Goal: Information Seeking & Learning: Learn about a topic

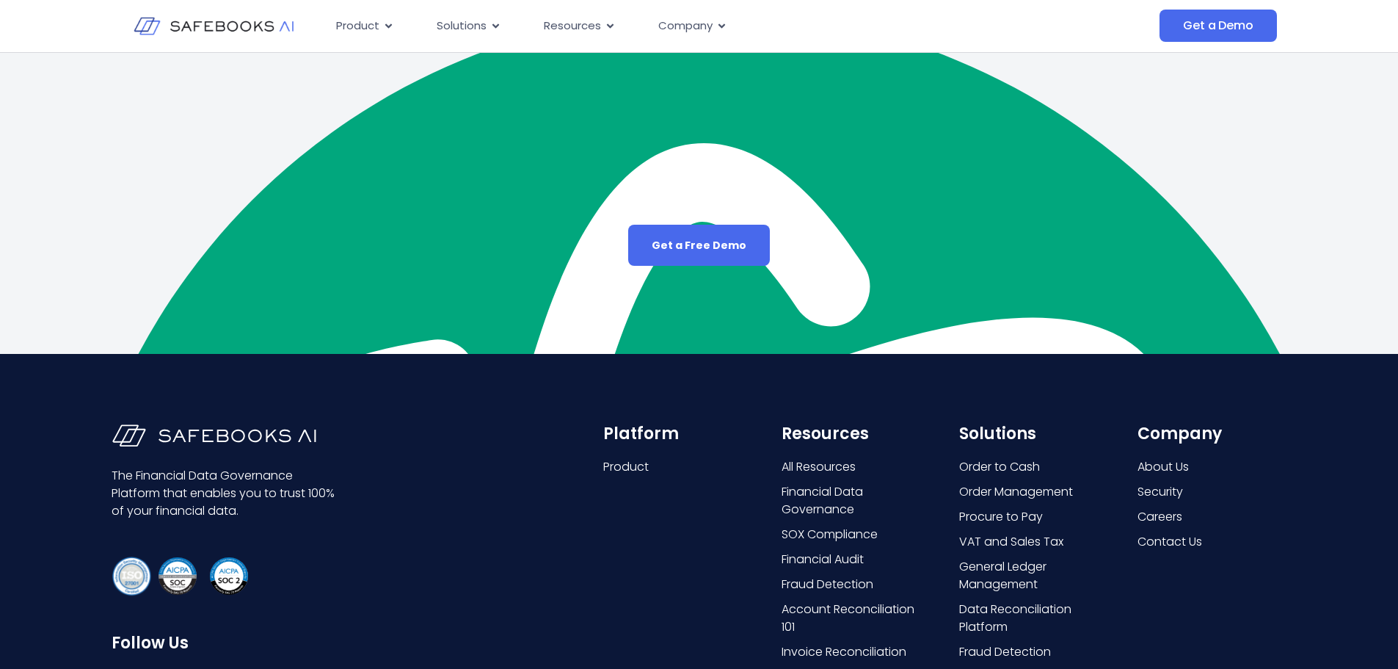
scroll to position [4279, 0]
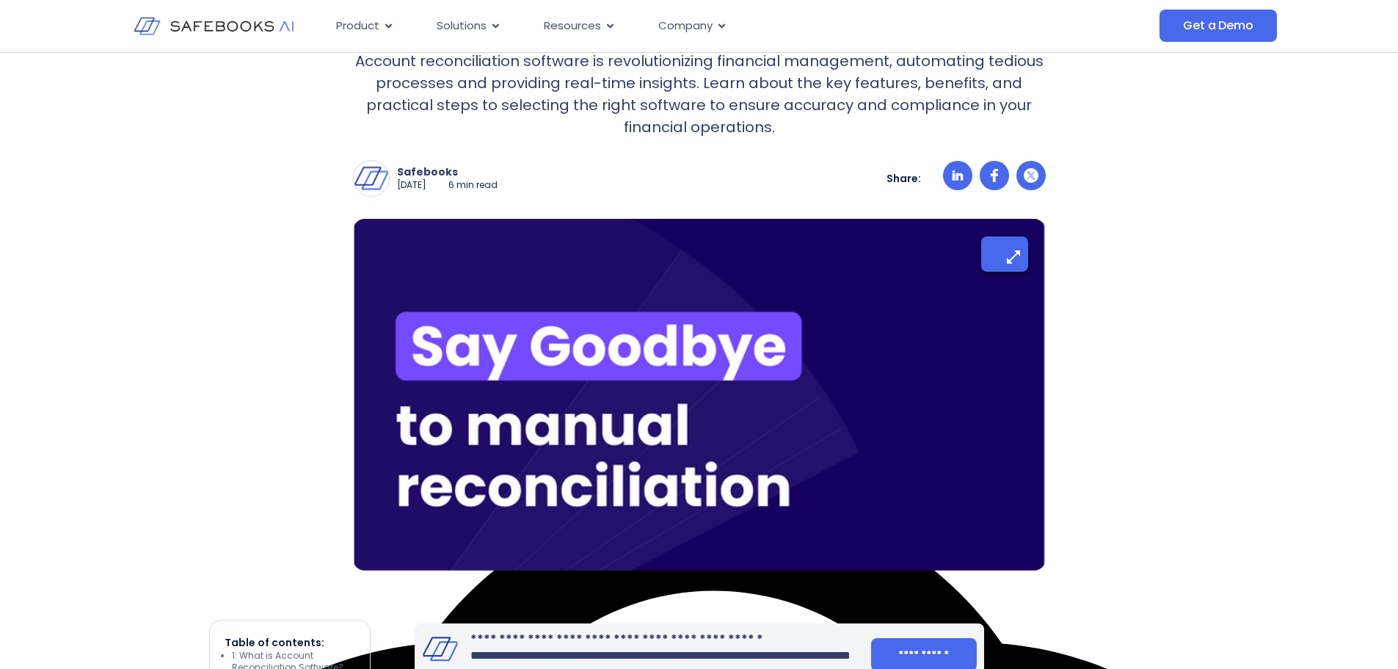
scroll to position [294, 0]
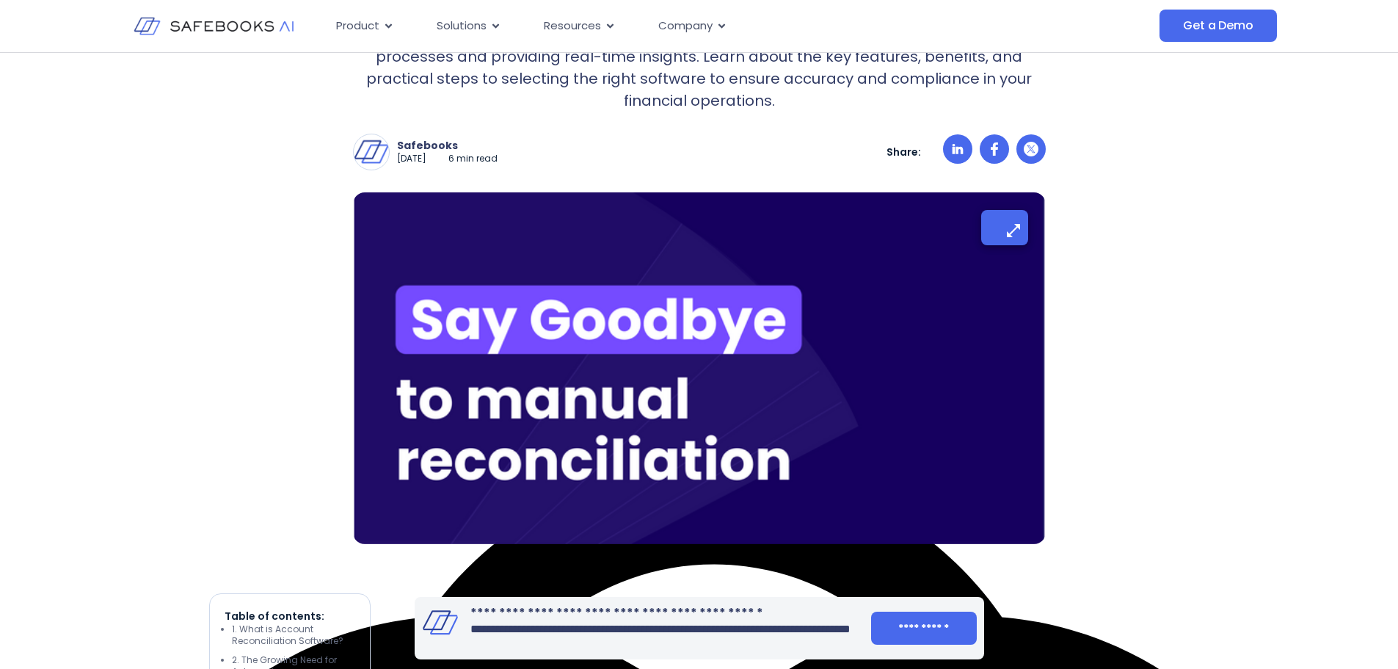
click at [633, 360] on img at bounding box center [699, 368] width 693 height 352
click at [857, 308] on img at bounding box center [699, 368] width 693 height 352
click at [889, 355] on img at bounding box center [699, 368] width 693 height 352
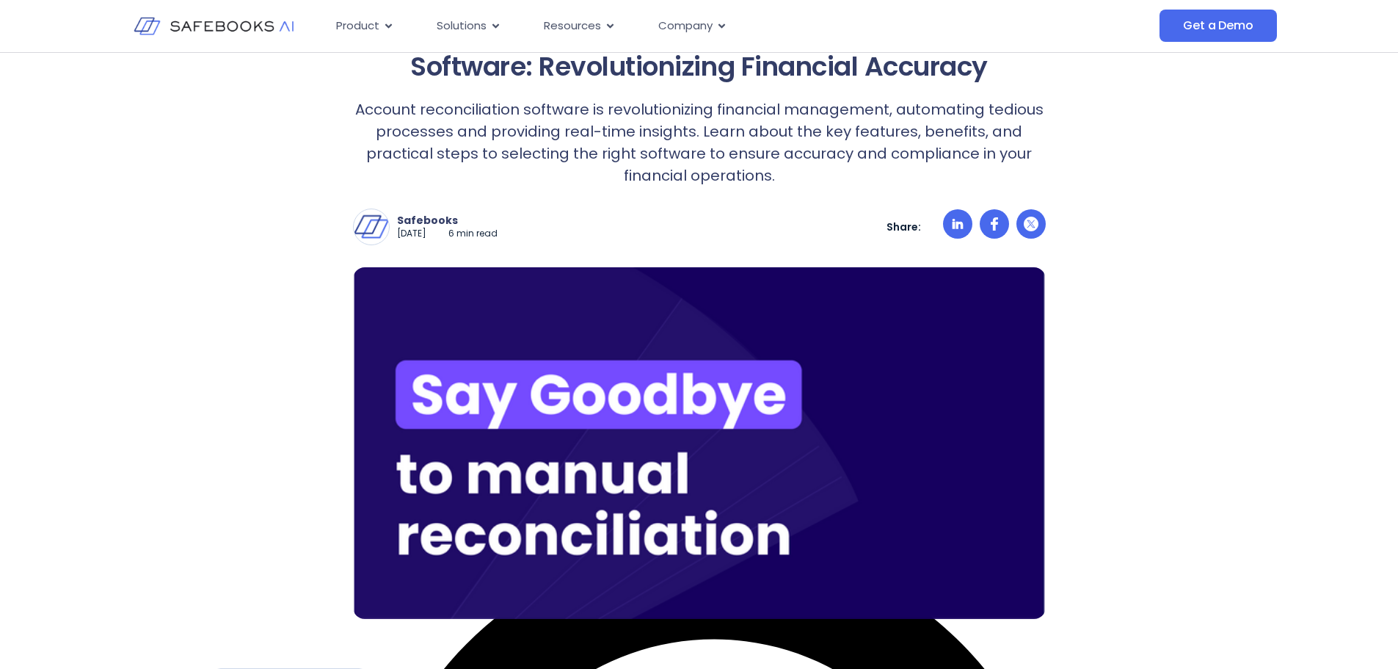
scroll to position [0, 0]
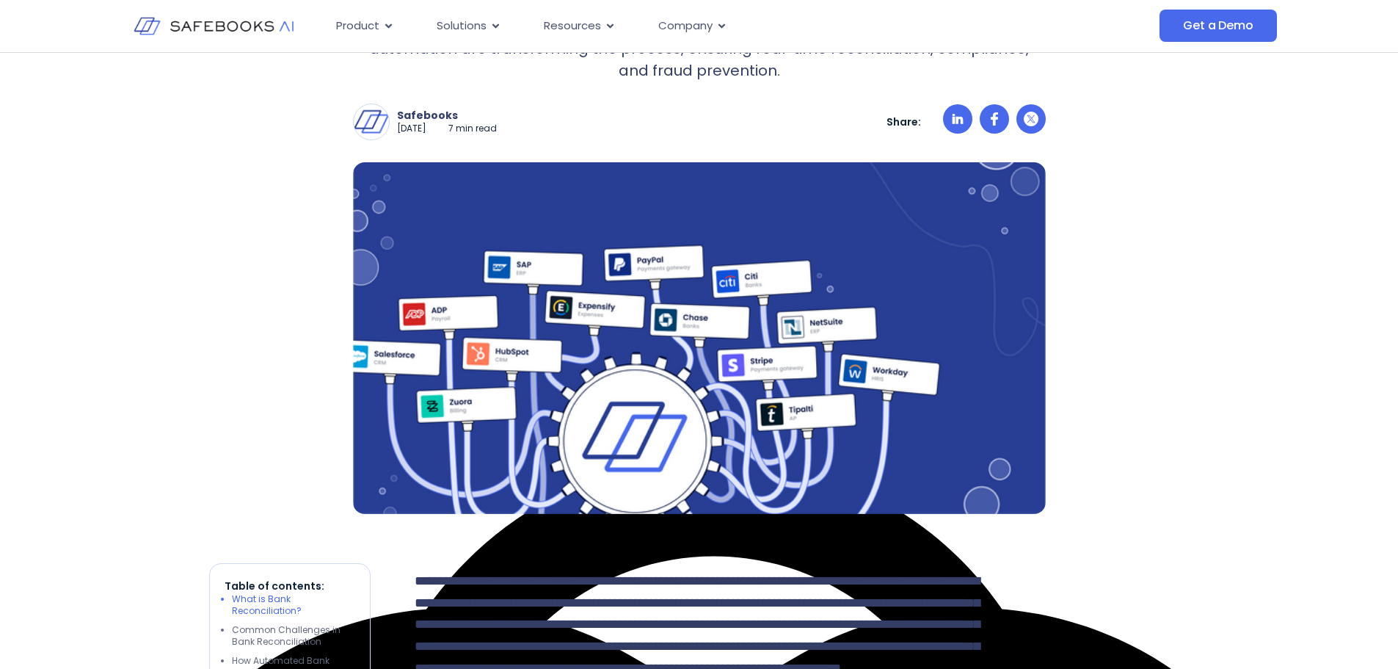
scroll to position [457, 0]
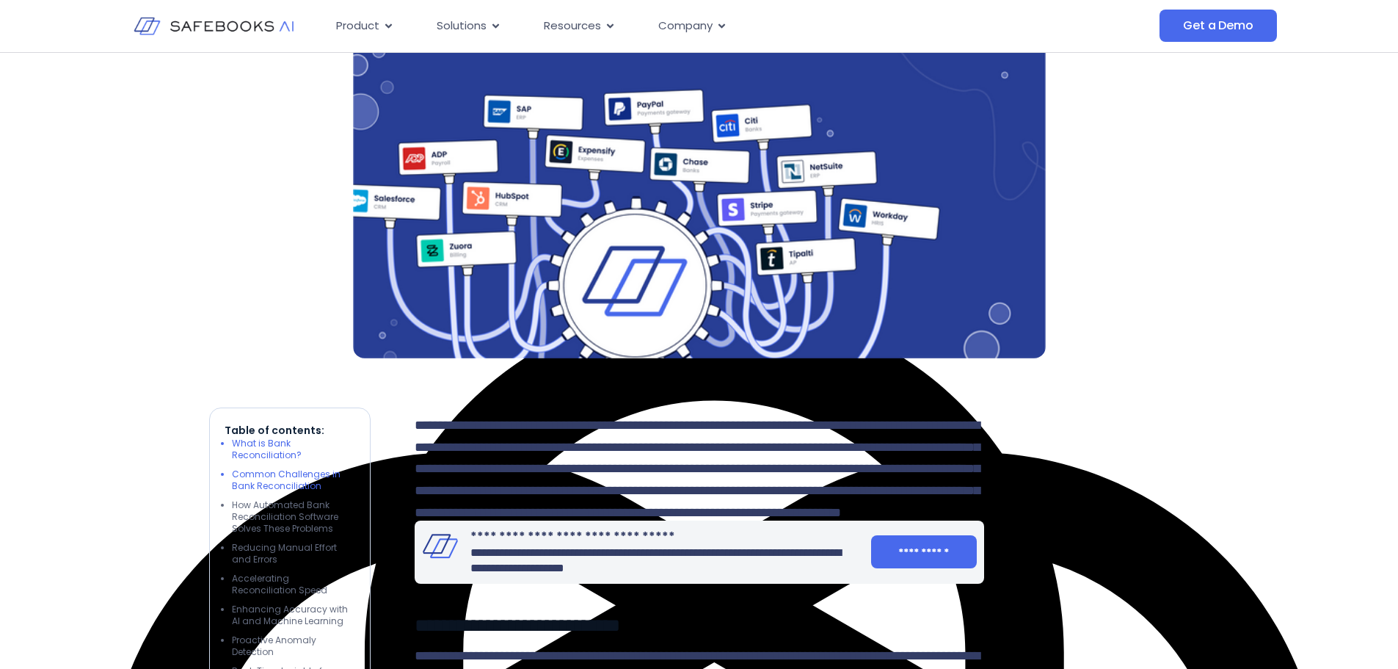
click at [291, 478] on li "Common Challenges in Bank Reconciliation" at bounding box center [293, 479] width 123 height 23
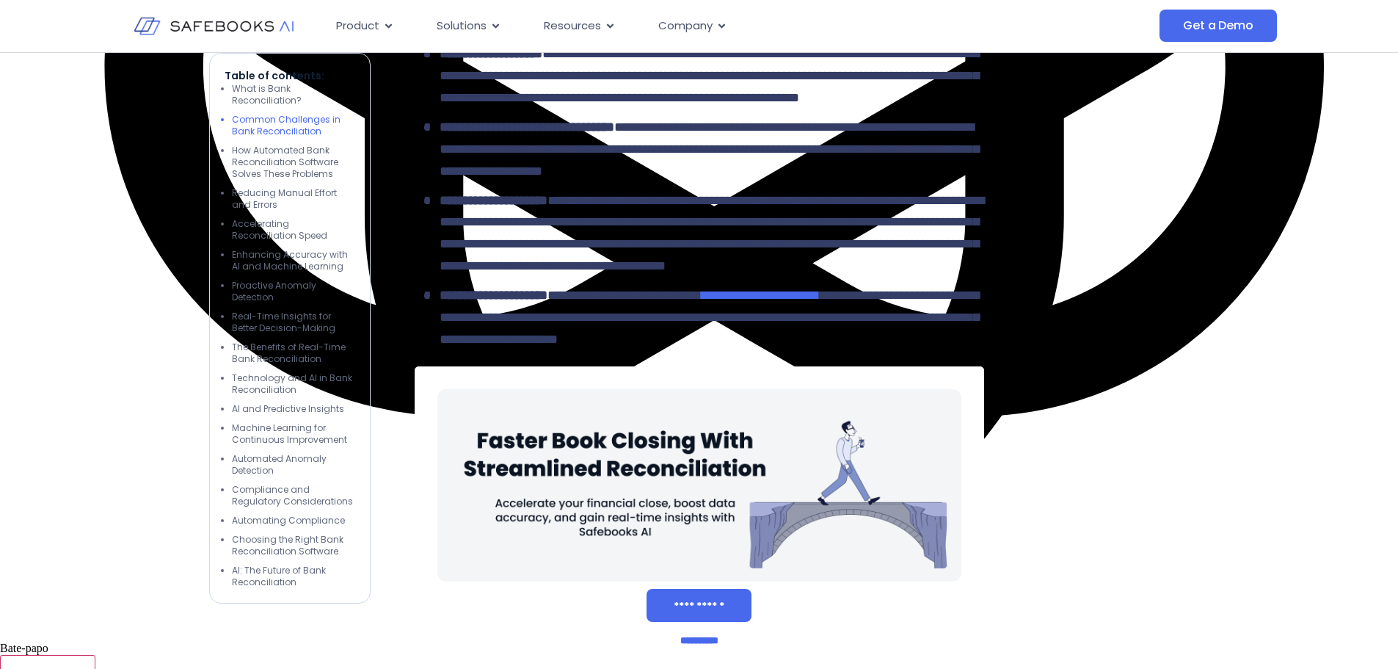
scroll to position [1505, 0]
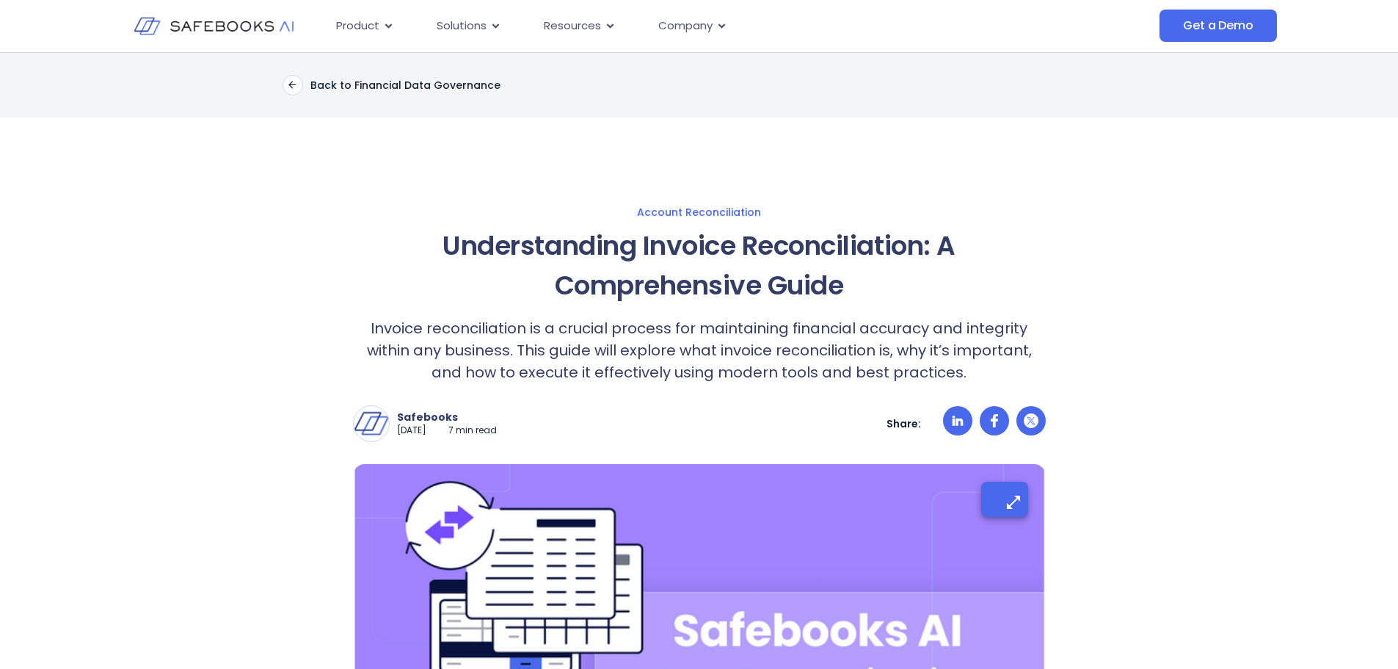
click at [788, 574] on img at bounding box center [699, 640] width 693 height 352
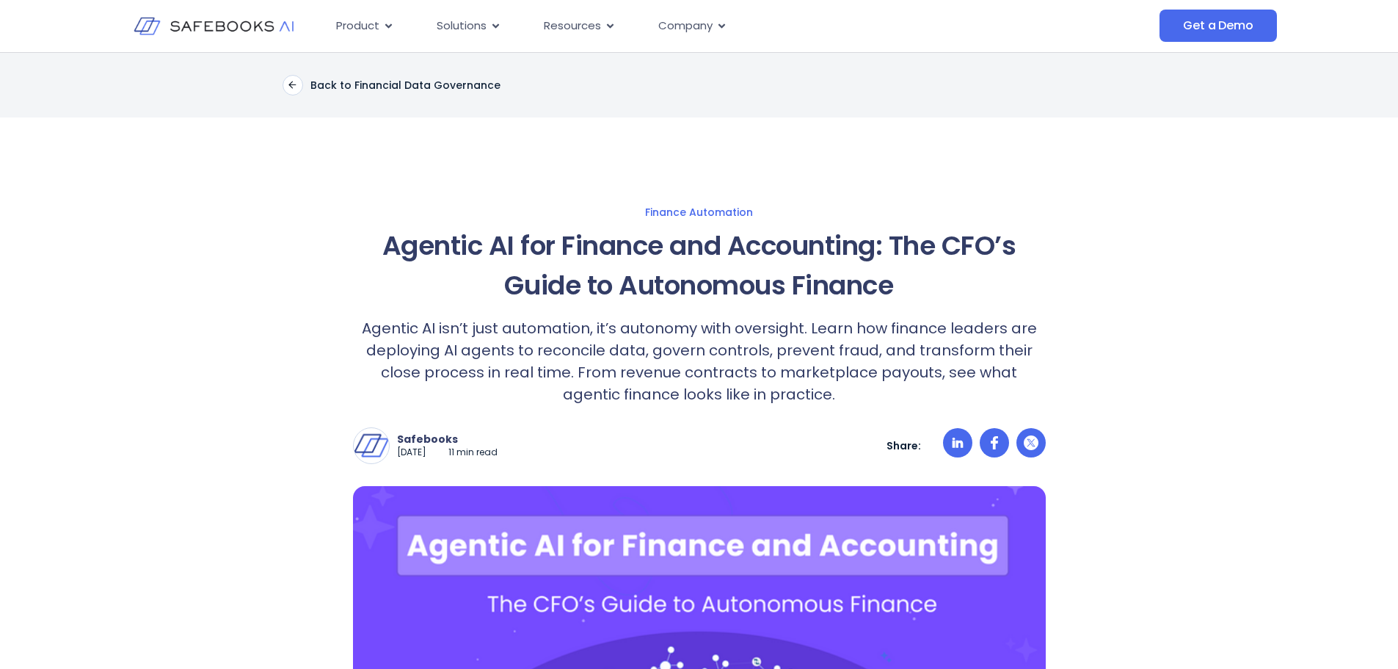
scroll to position [237, 0]
